Goal: Find specific page/section: Find specific page/section

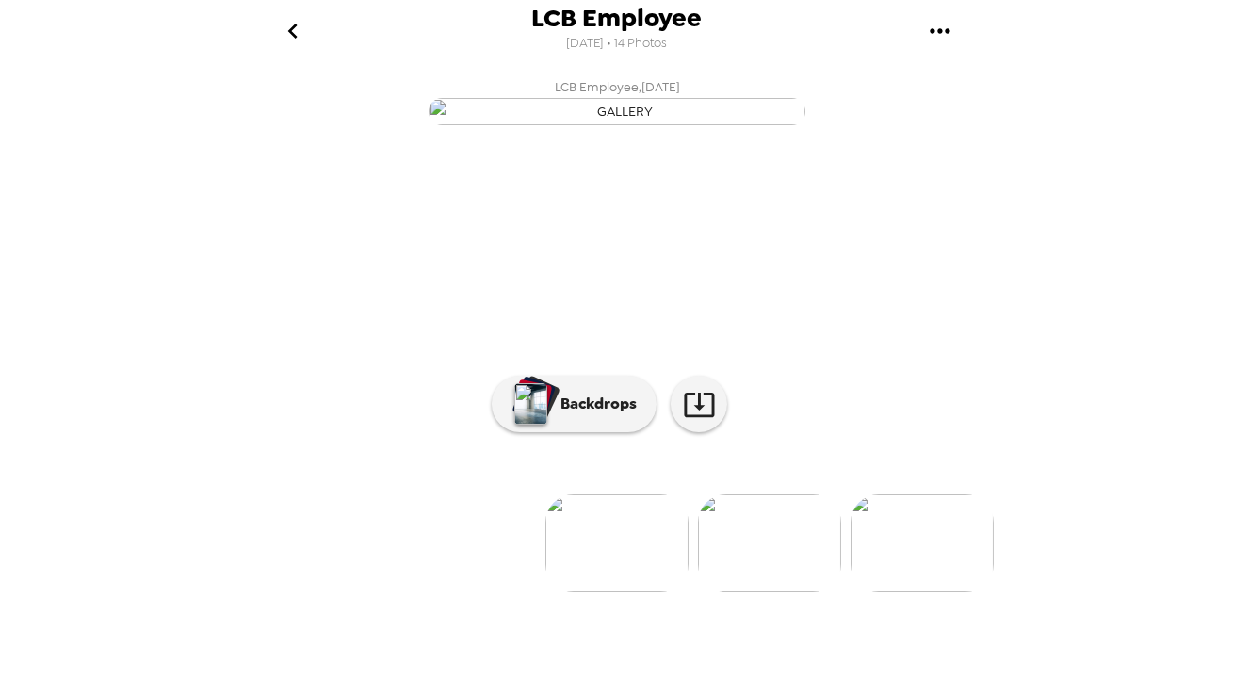
scroll to position [0, 152]
click at [271, 22] on button "go back" at bounding box center [293, 30] width 61 height 61
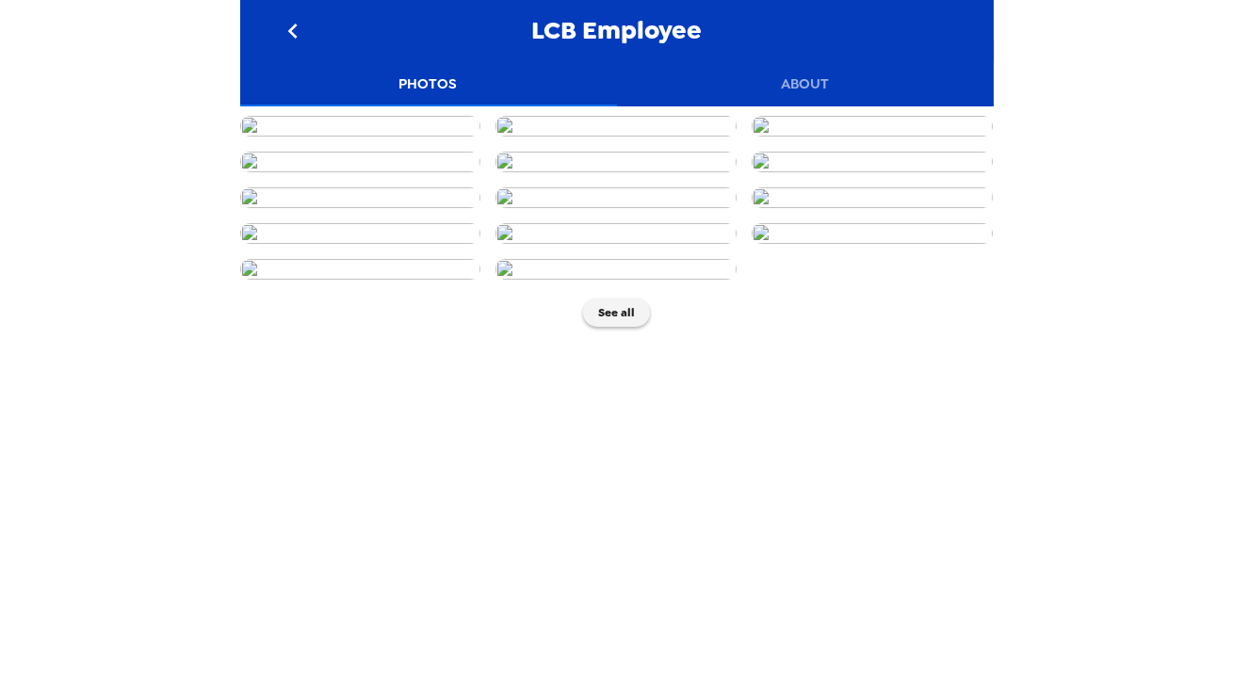
scroll to position [513, 0]
click at [638, 208] on img at bounding box center [616, 197] width 241 height 21
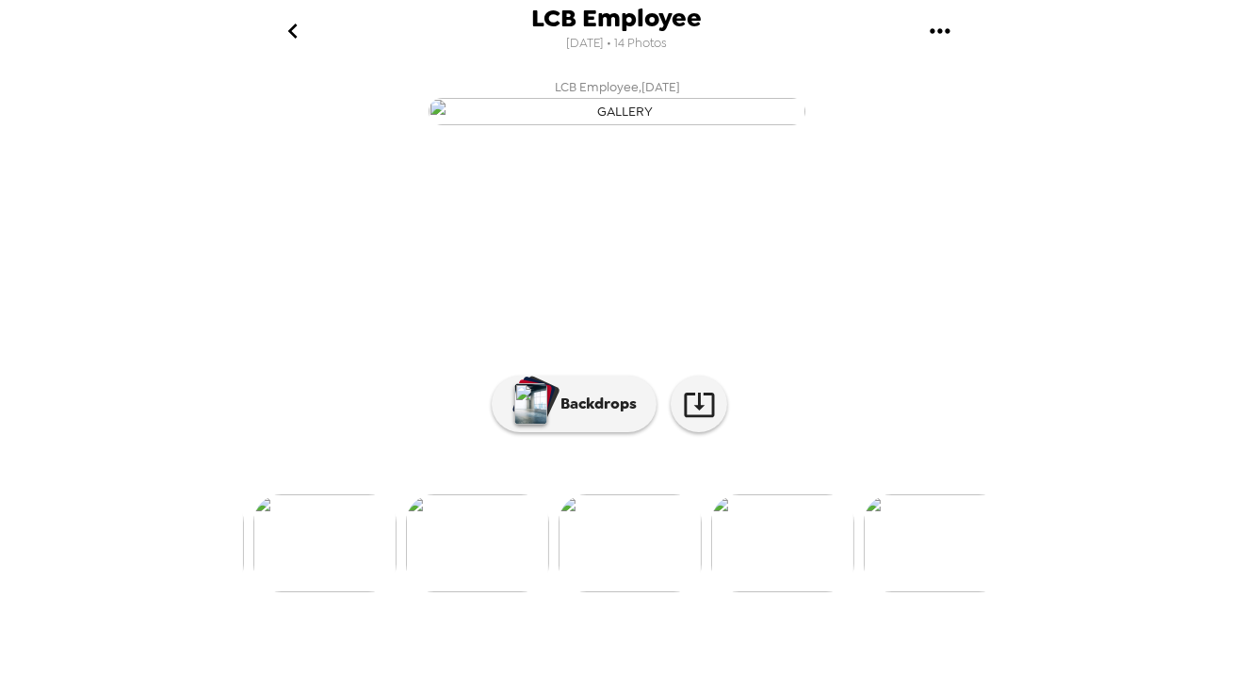
scroll to position [0, 1065]
click at [315, 25] on button "go back" at bounding box center [293, 30] width 61 height 61
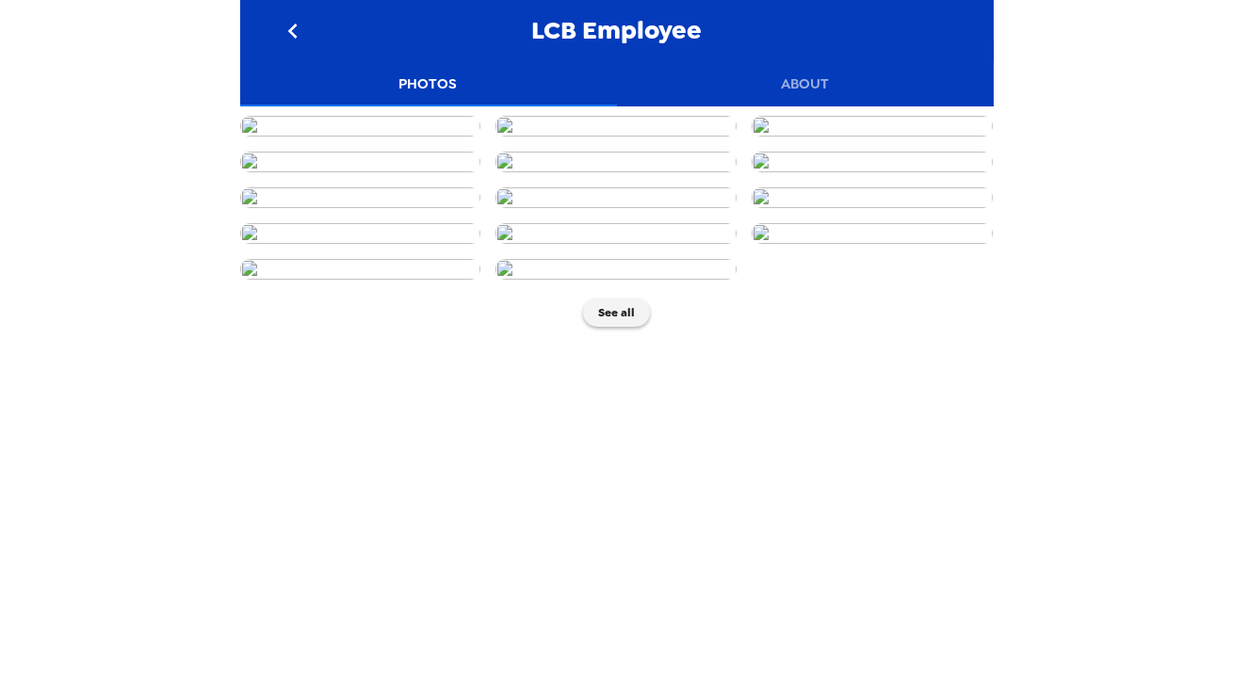
click at [134, 115] on div "LCB Employee Photos About See all" at bounding box center [616, 338] width 1233 height 677
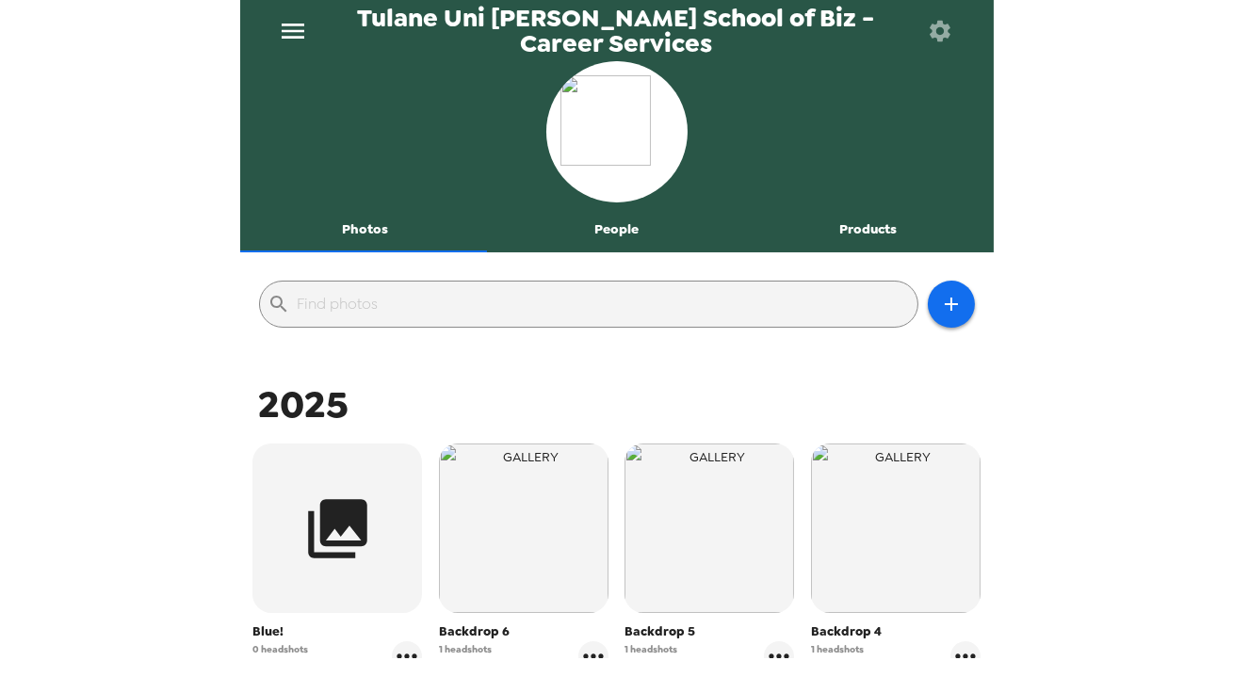
scroll to position [39, 0]
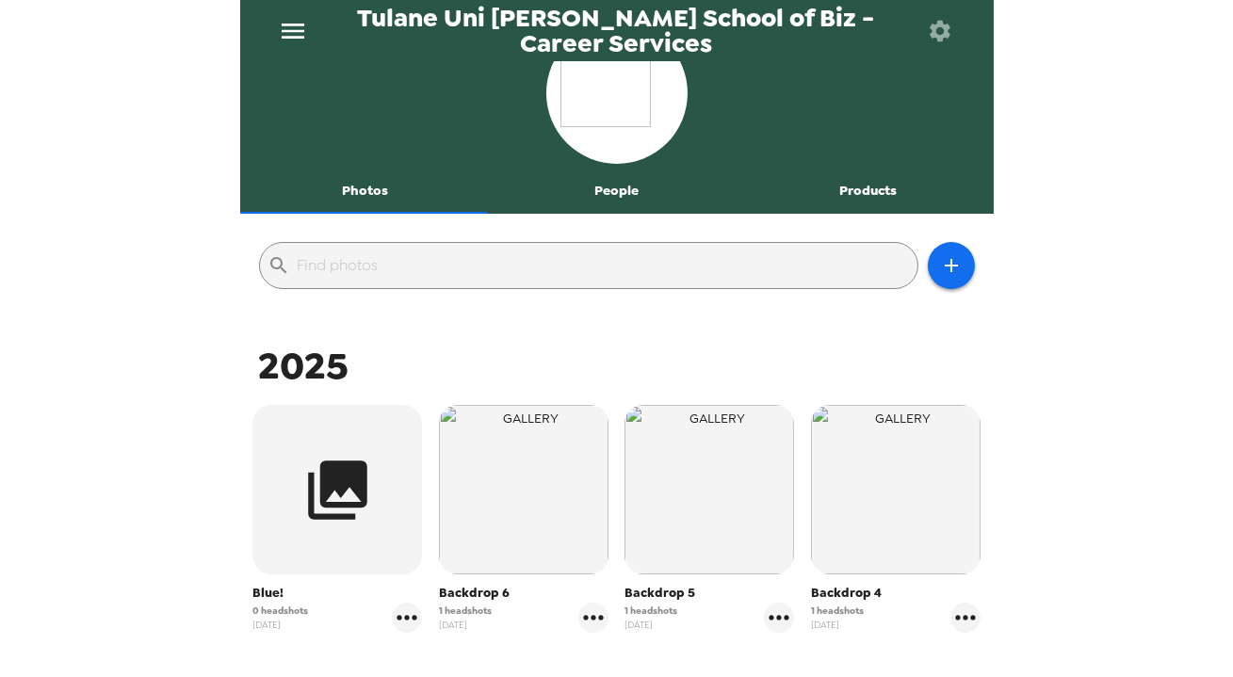
click at [292, 41] on icon "menu" at bounding box center [293, 31] width 30 height 30
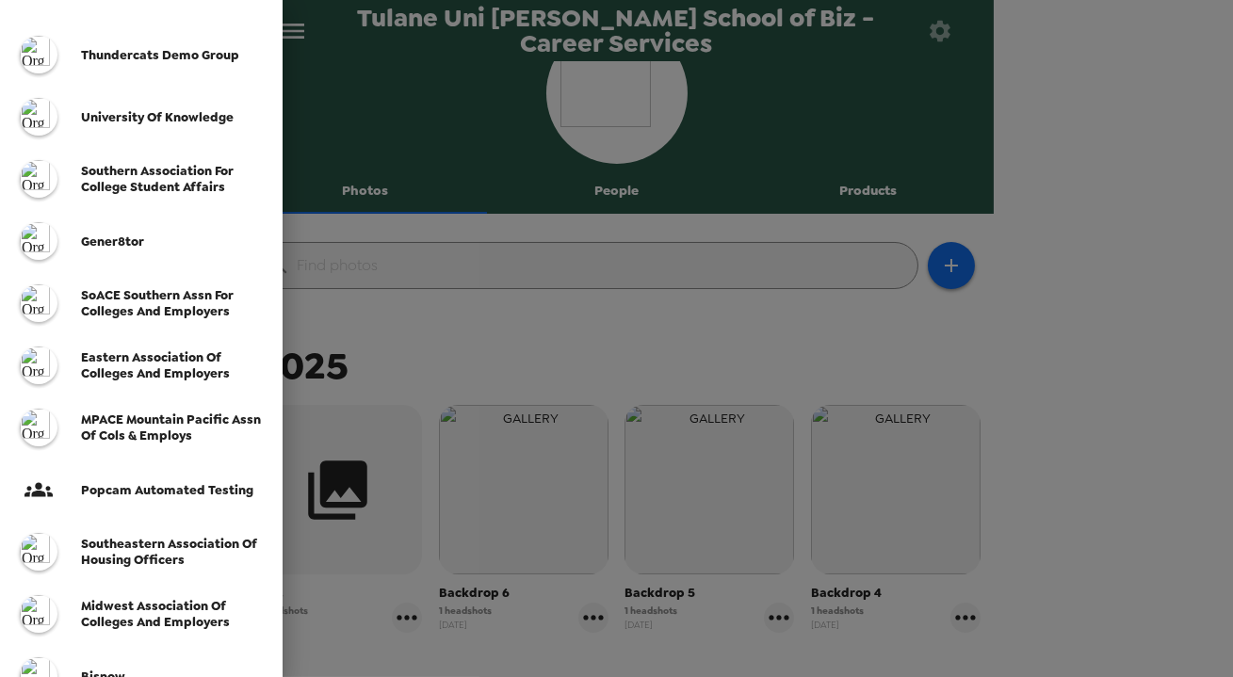
scroll to position [513, 0]
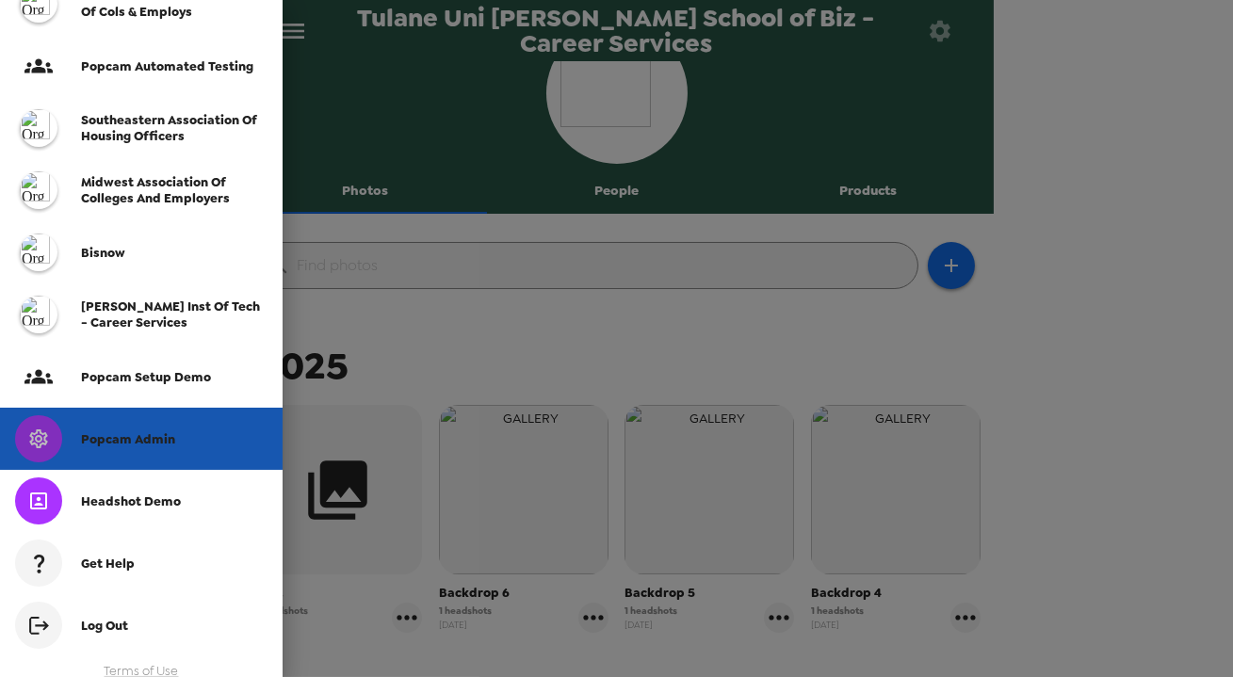
click at [204, 431] on div "Popcam Admin" at bounding box center [174, 439] width 187 height 16
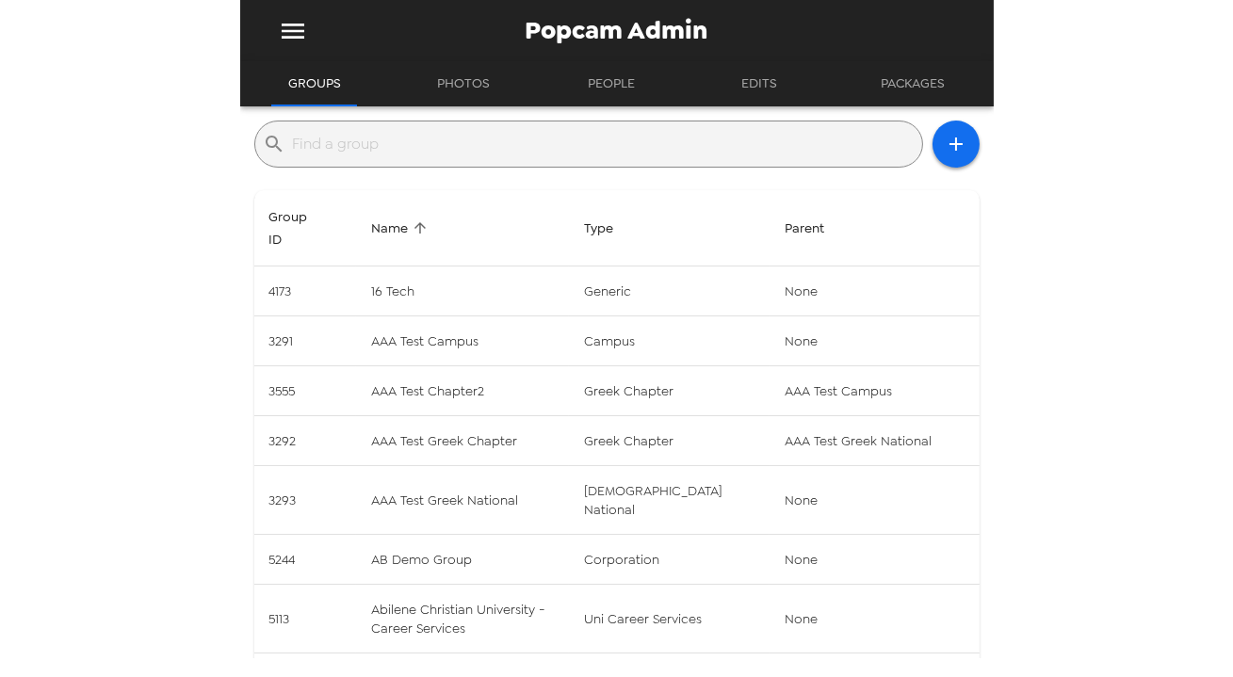
click at [465, 165] on div "​" at bounding box center [588, 144] width 669 height 47
click at [471, 151] on input "text" at bounding box center [604, 144] width 622 height 30
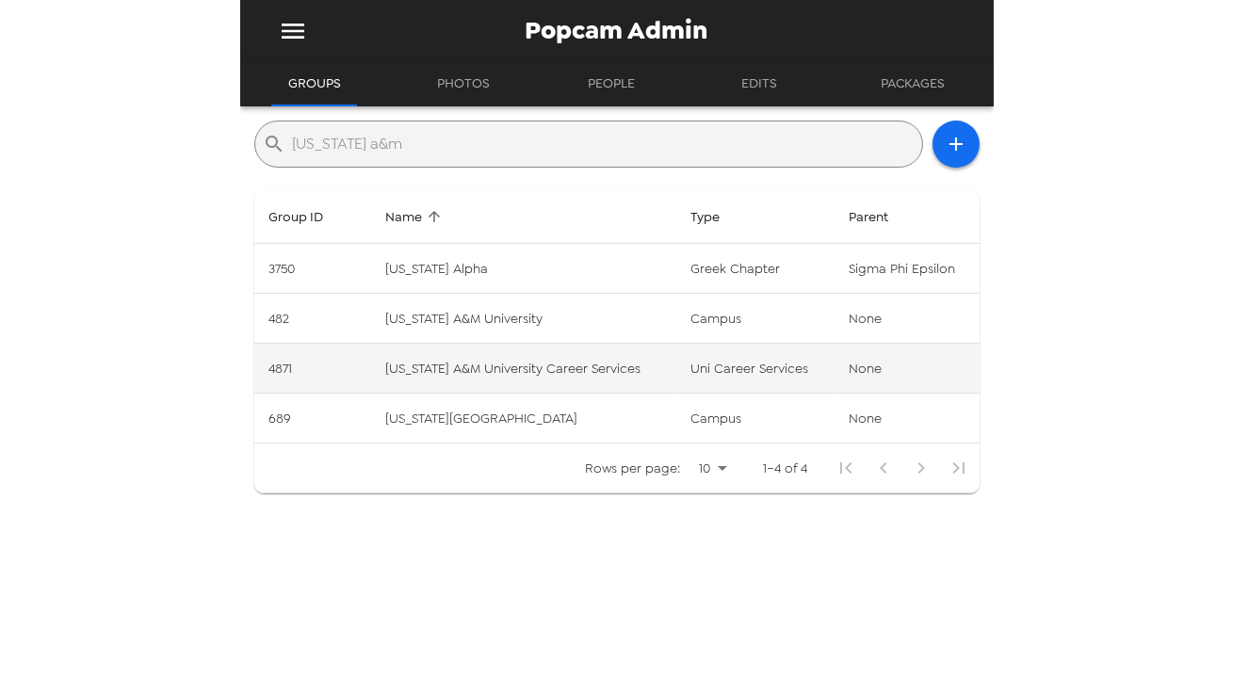
type input "[US_STATE] a&m"
click at [578, 381] on td "[US_STATE] A&M University Career Services" at bounding box center [522, 369] width 305 height 50
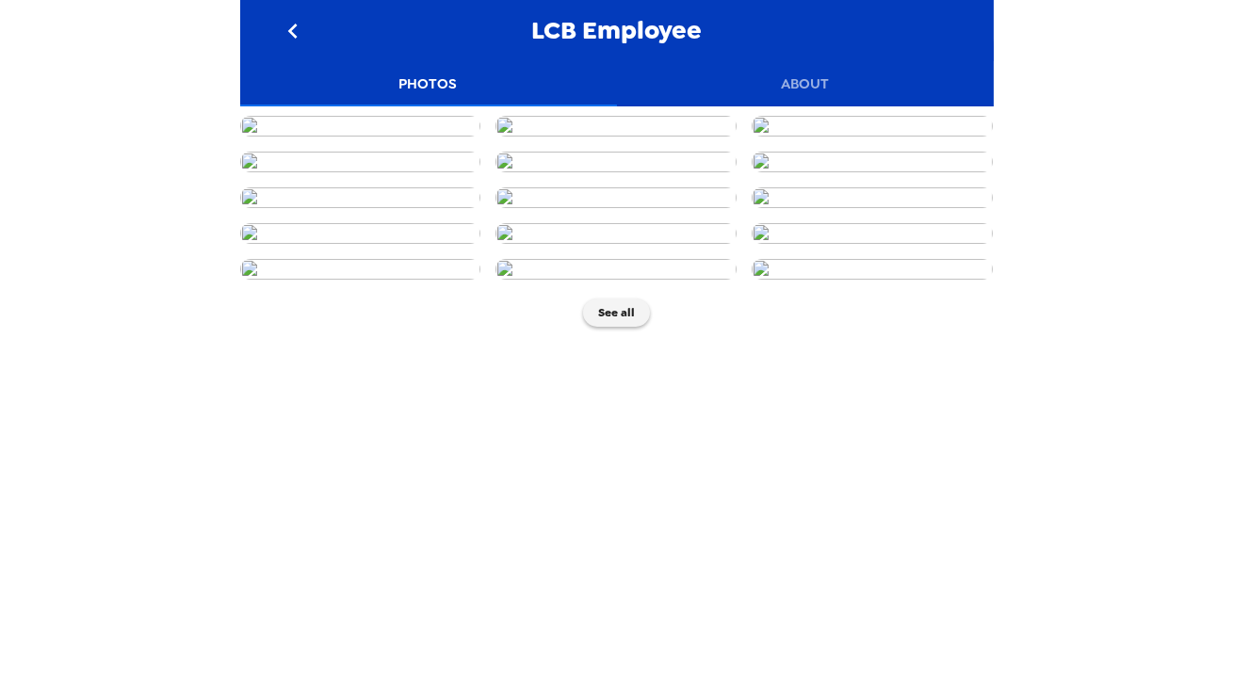
click at [371, 137] on img at bounding box center [360, 126] width 241 height 21
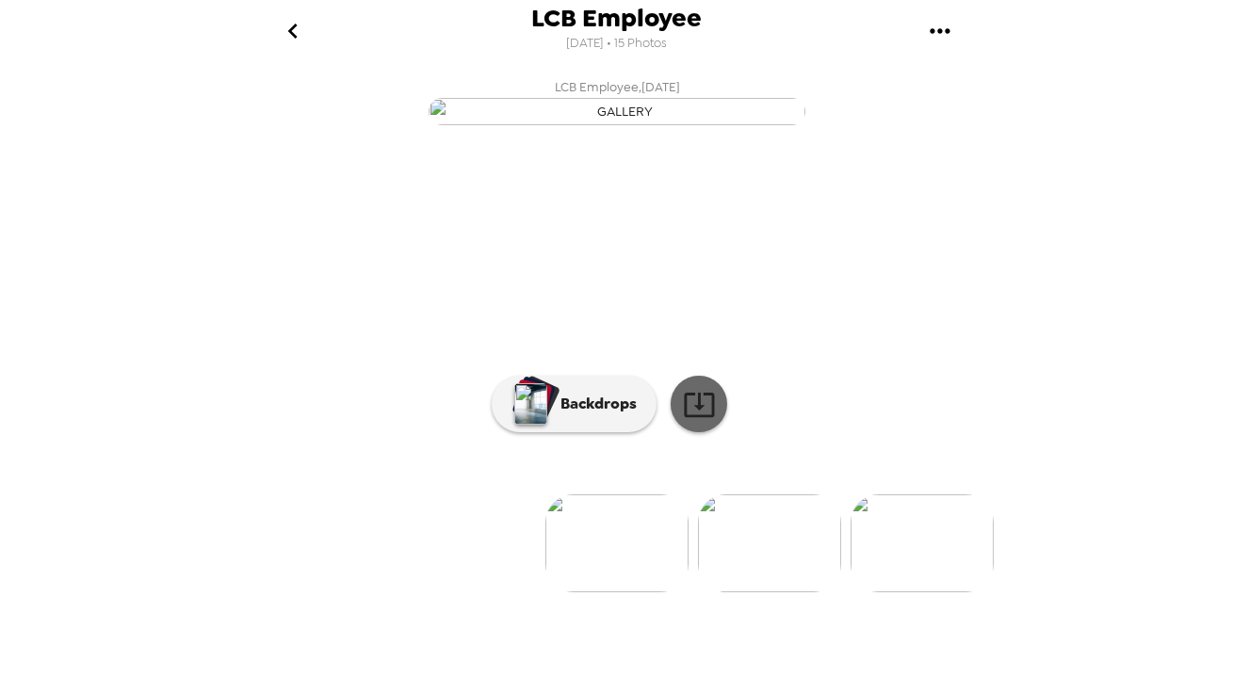
click at [695, 421] on icon at bounding box center [699, 404] width 33 height 33
